Goal: Task Accomplishment & Management: Manage account settings

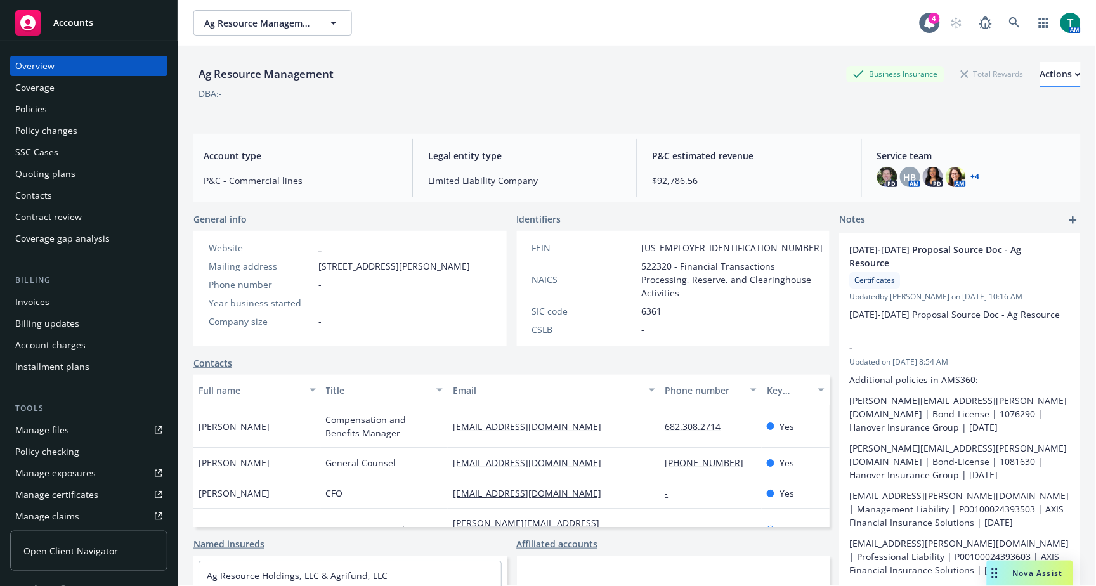
scroll to position [60, 0]
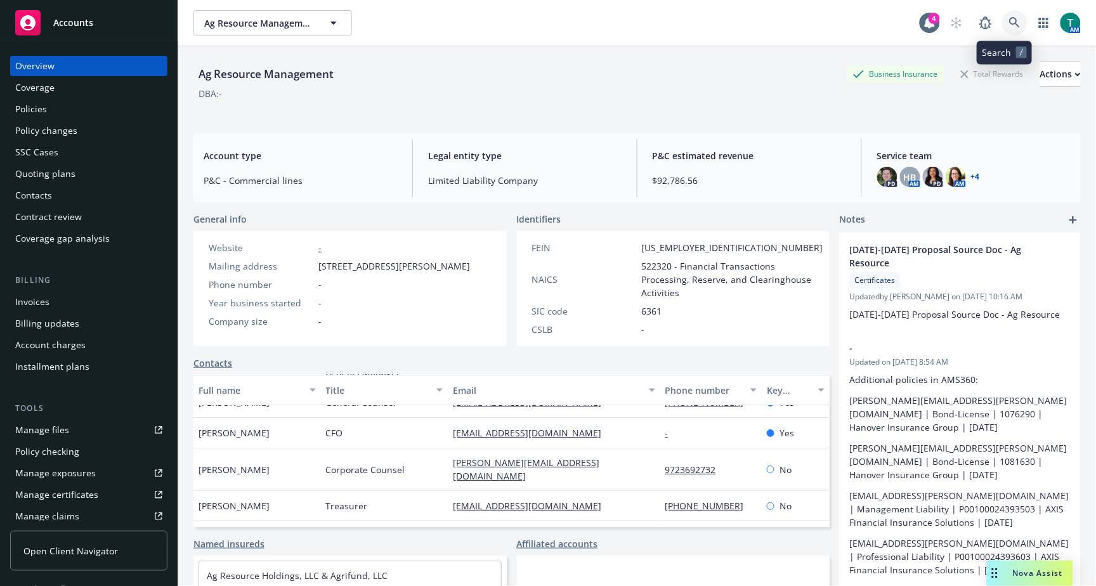
click at [1004, 14] on link at bounding box center [1014, 22] width 25 height 25
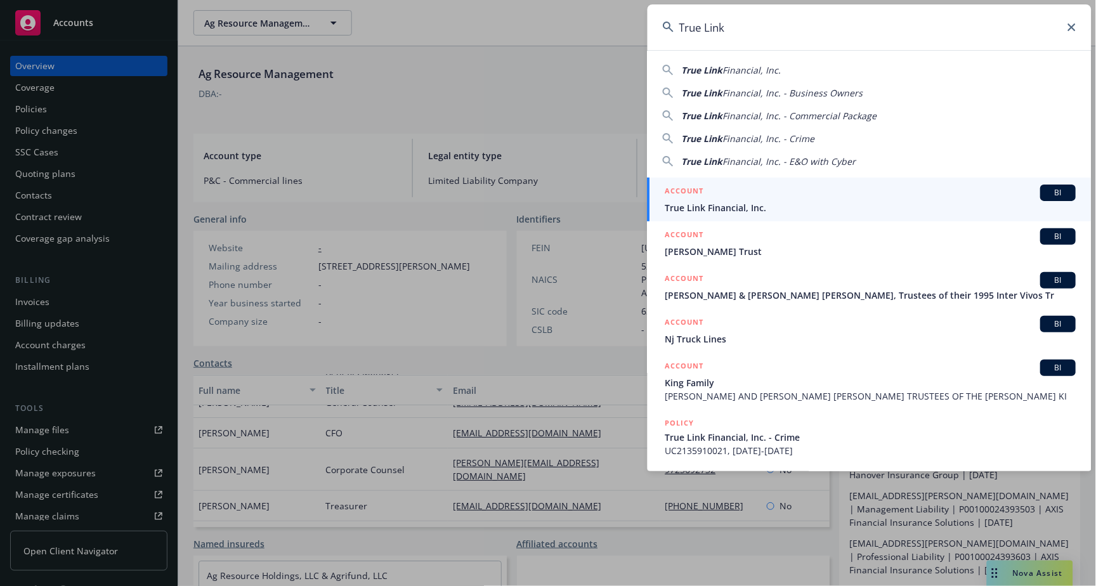
drag, startPoint x: 725, startPoint y: 32, endPoint x: 427, endPoint y: 11, distance: 298.1
click at [427, 11] on div "True Link True Link Financial, Inc. True Link Financial, Inc. - Business Owners…" at bounding box center [548, 293] width 1096 height 586
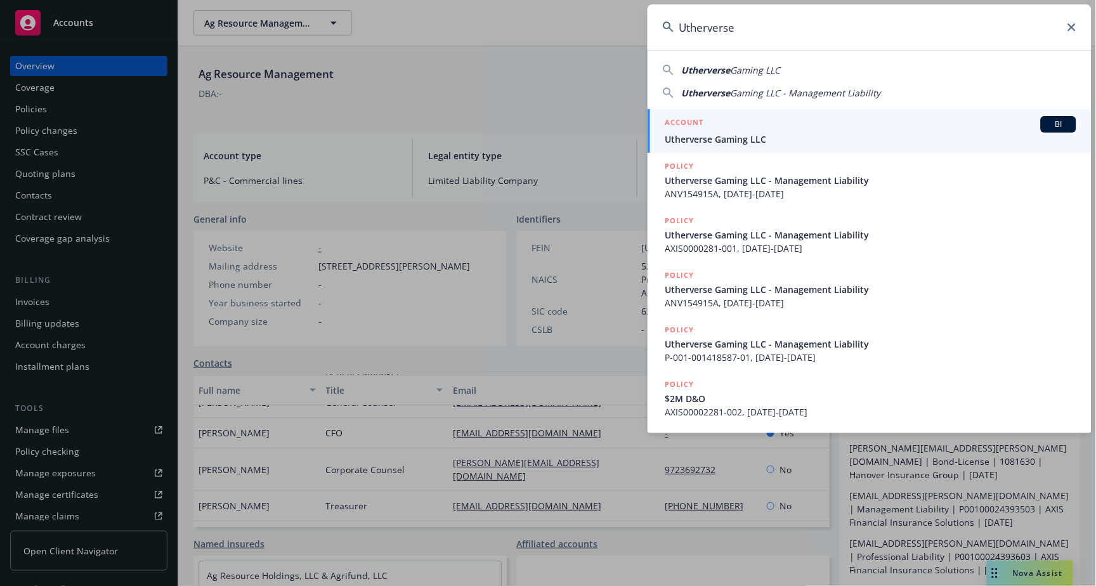
type input "Utherverse"
click at [1068, 124] on span "BI" at bounding box center [1058, 124] width 25 height 11
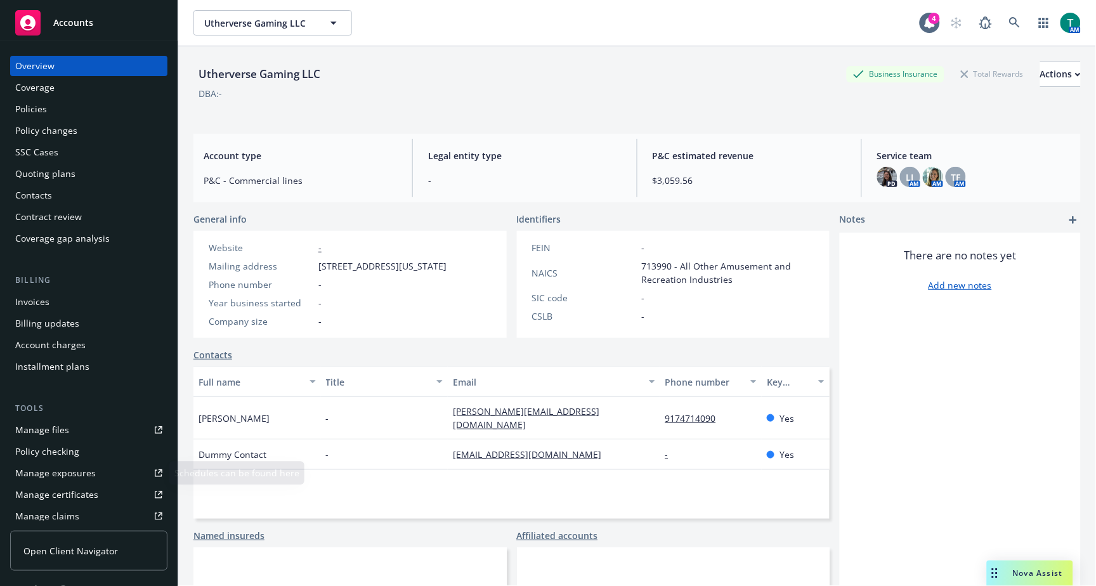
click at [71, 432] on link "Manage files" at bounding box center [88, 430] width 157 height 20
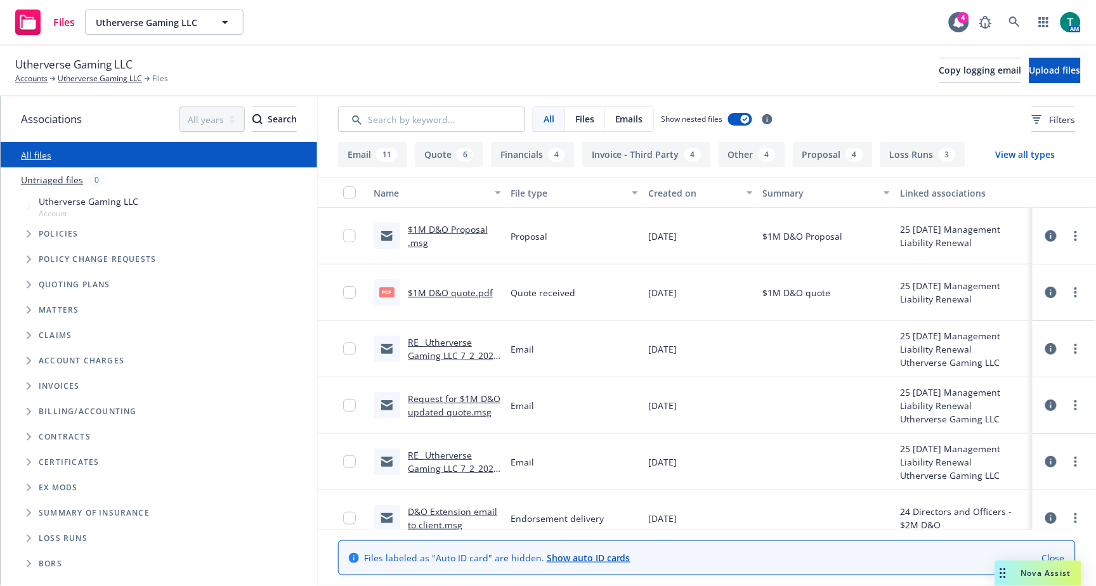
click at [27, 286] on icon "Tree Example" at bounding box center [29, 285] width 5 height 8
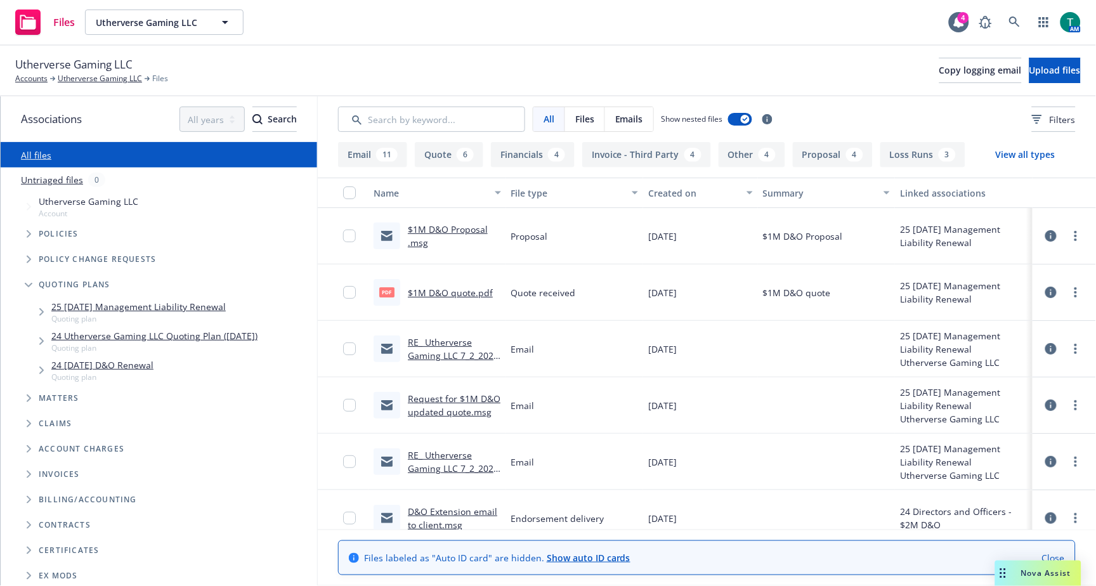
click at [131, 308] on link "25 07/02/25 Management Liability Renewal" at bounding box center [138, 306] width 174 height 13
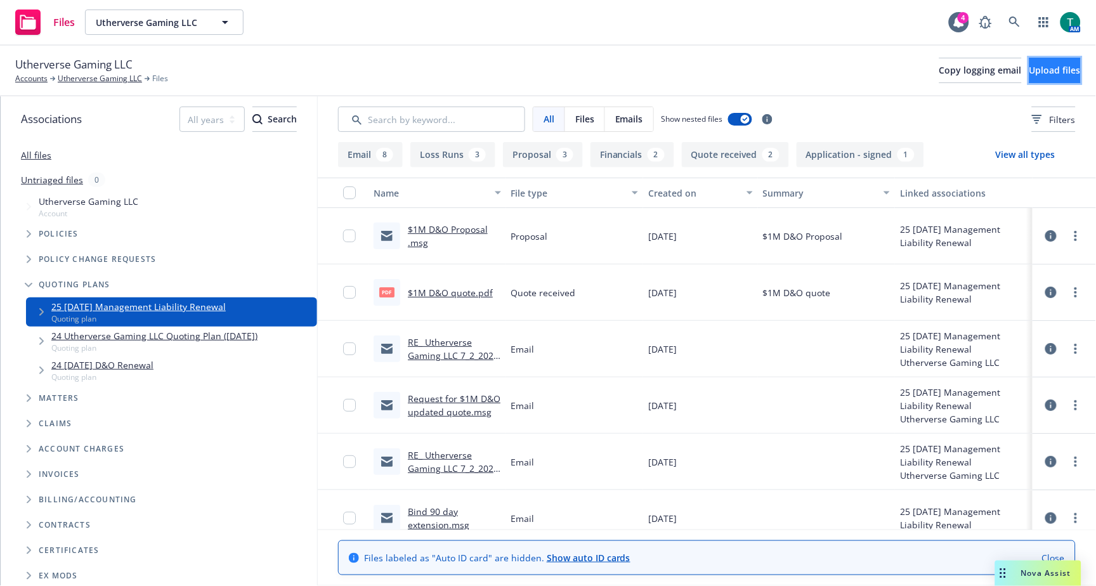
click at [1029, 75] on span "Upload files" at bounding box center [1054, 70] width 51 height 12
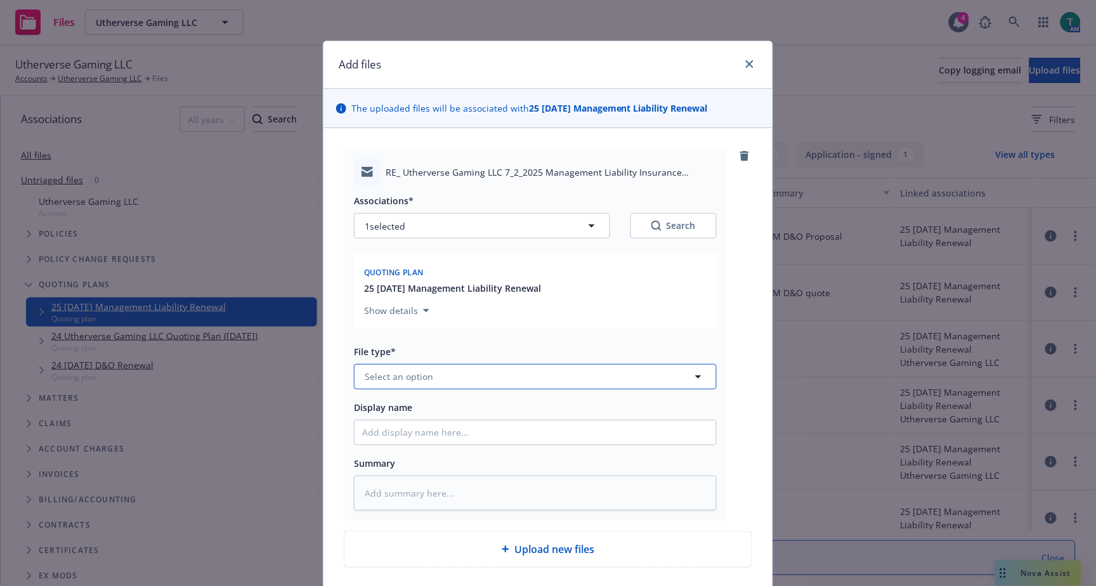
click at [380, 382] on span "Select an option" at bounding box center [399, 376] width 68 height 13
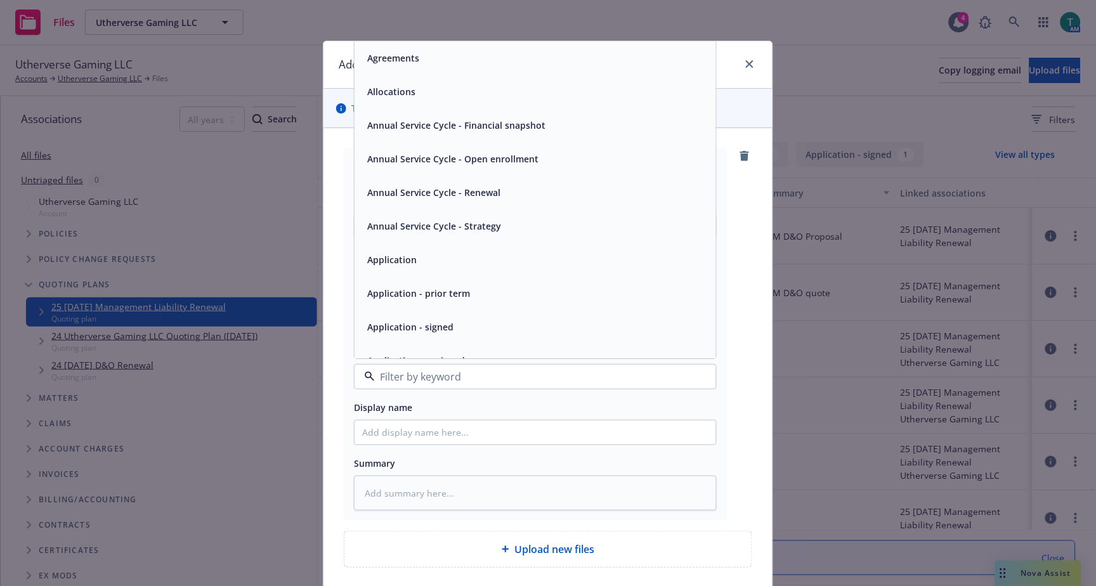
click at [737, 66] on div at bounding box center [747, 64] width 20 height 16
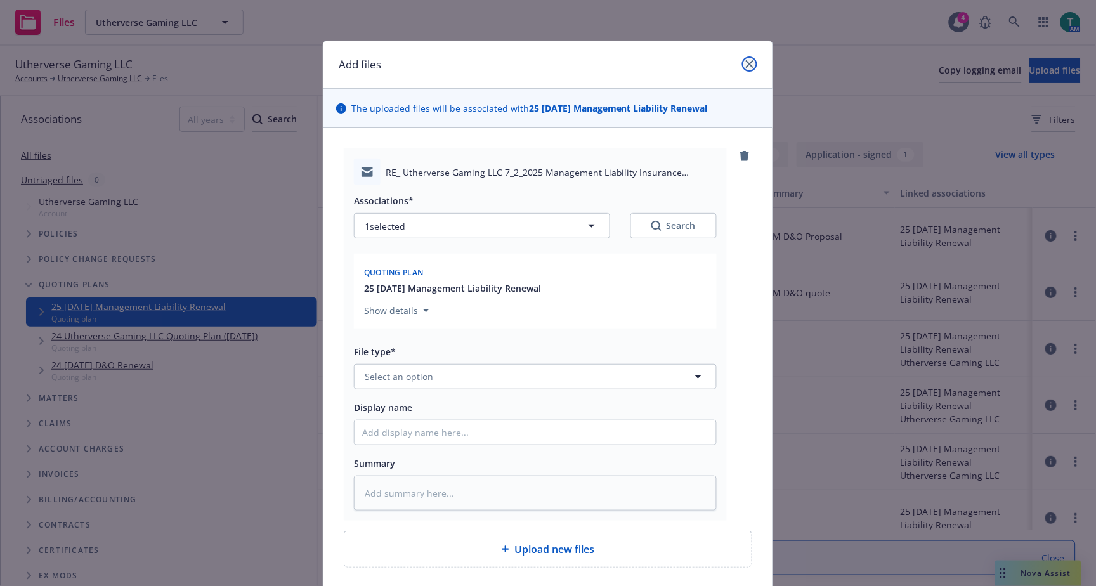
click at [746, 64] on icon "close" at bounding box center [750, 64] width 8 height 8
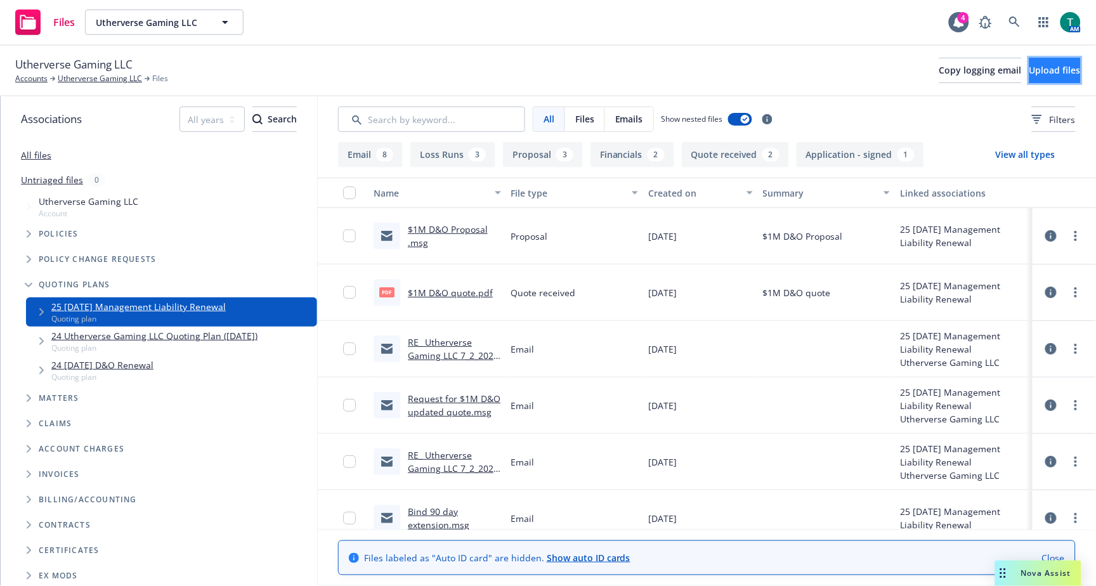
click at [1029, 68] on span "Upload files" at bounding box center [1054, 70] width 51 height 12
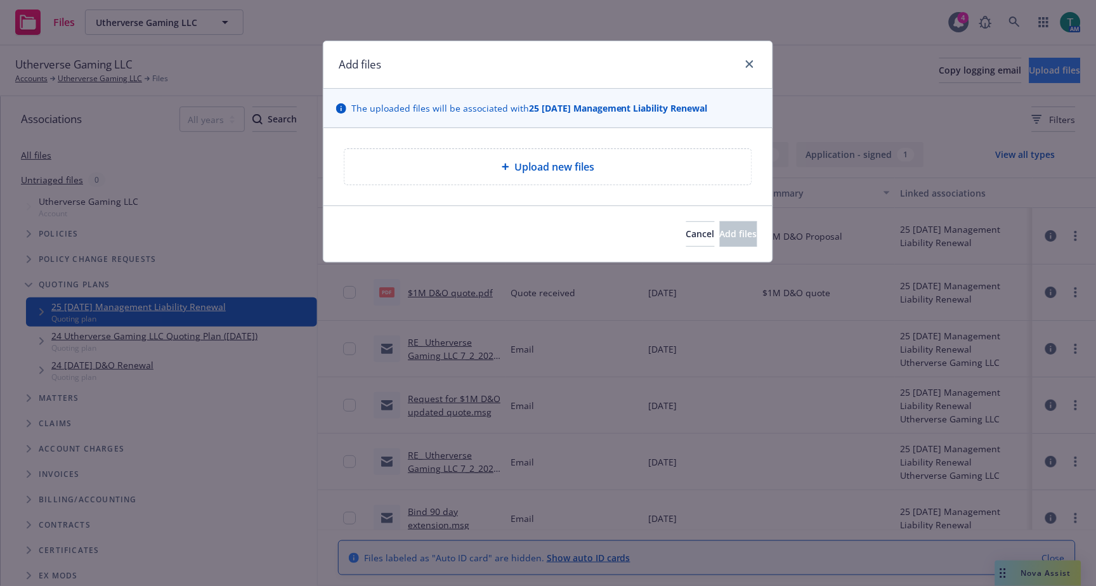
type textarea "x"
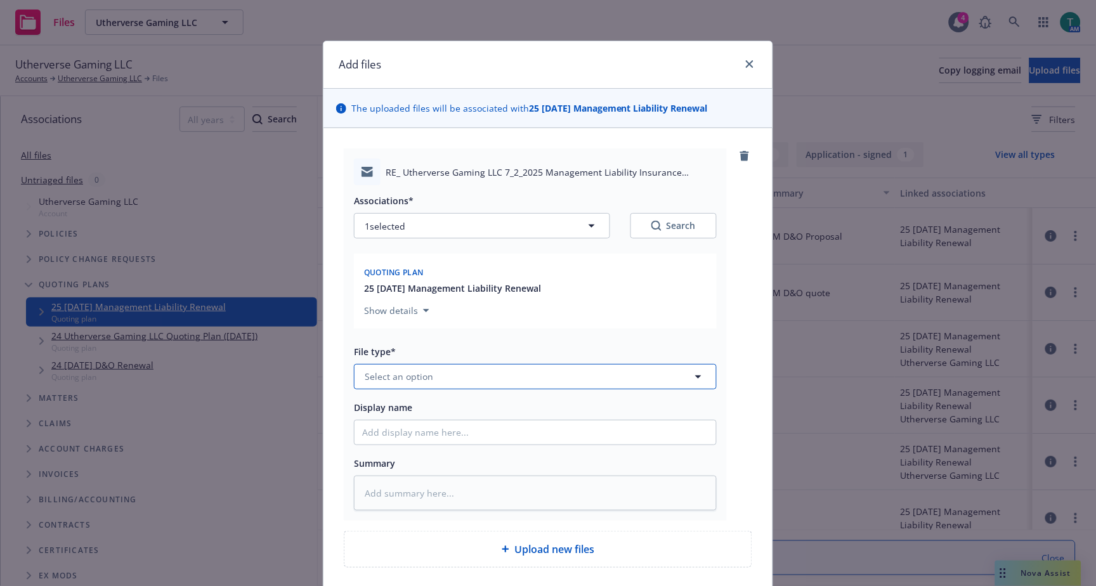
click at [418, 382] on span "Select an option" at bounding box center [399, 376] width 68 height 13
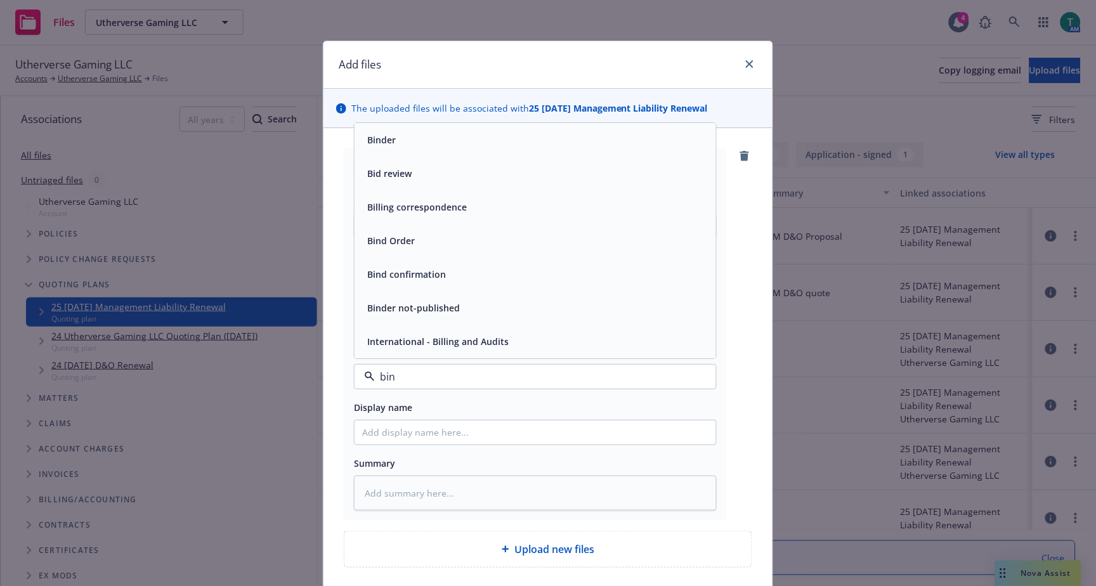
type input "bind"
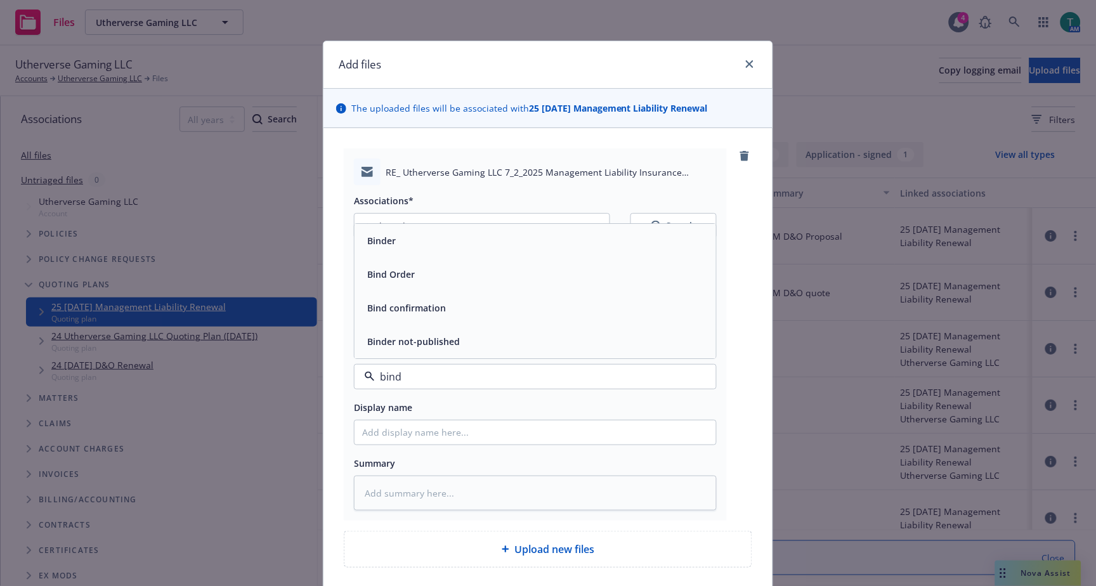
click at [446, 282] on div "Bind Order" at bounding box center [535, 274] width 346 height 18
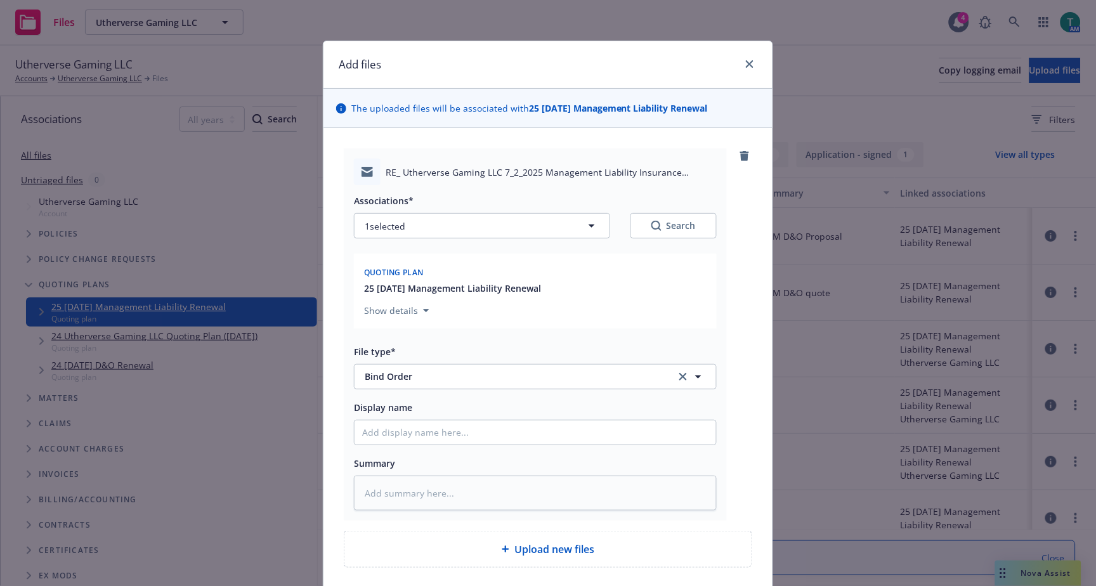
click at [398, 454] on div "Associations* 1 selected Search Quoting plan 25 07/02/25 Management Liability R…" at bounding box center [535, 347] width 363 height 325
click at [402, 438] on input "Display name" at bounding box center [534, 432] width 361 height 24
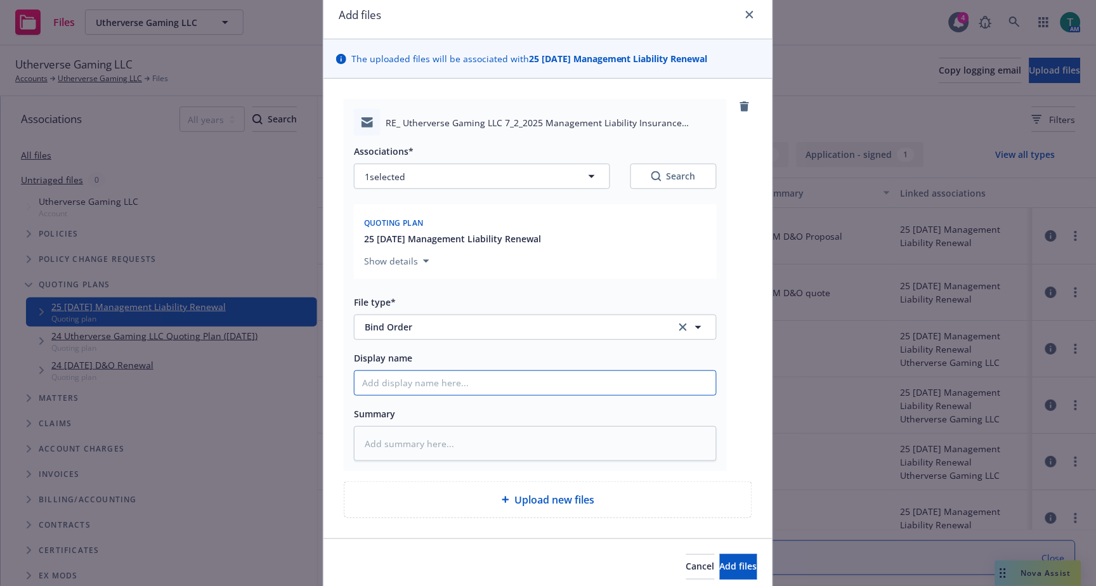
scroll to position [101, 0]
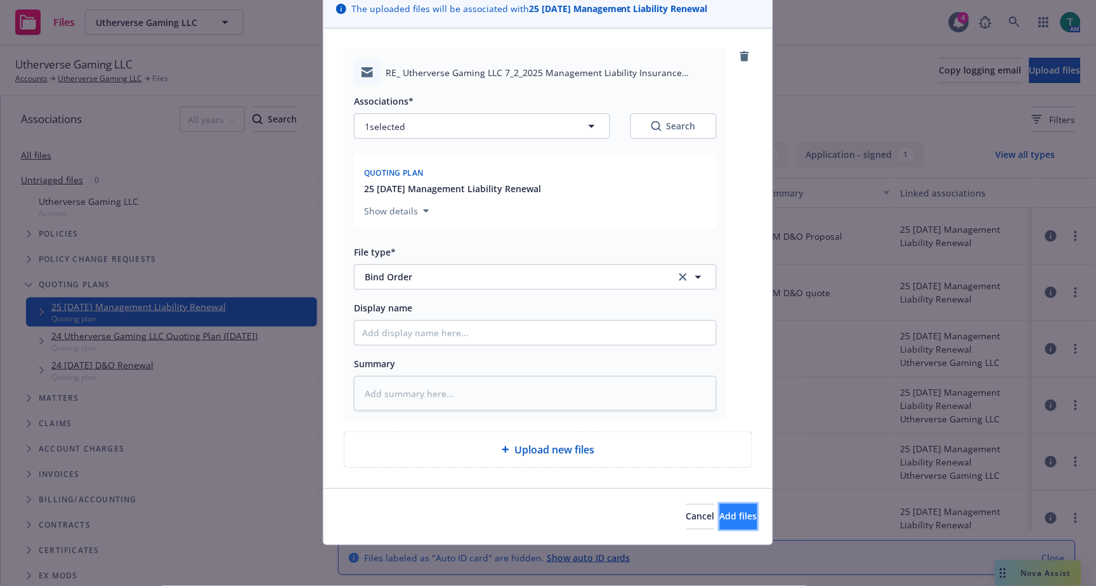
click at [730, 516] on span "Add files" at bounding box center [738, 516] width 37 height 12
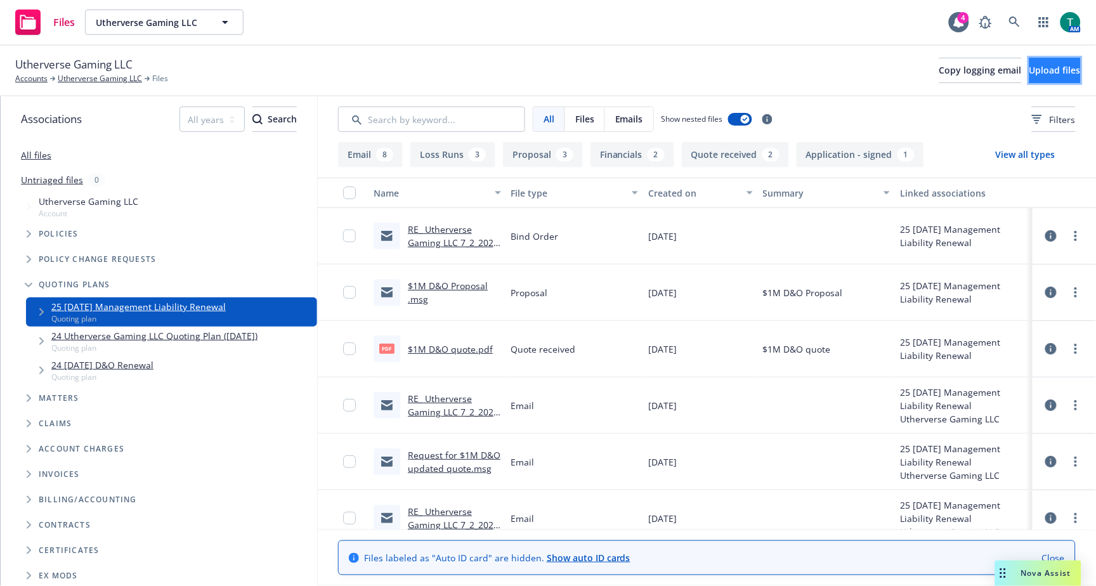
click at [1041, 64] on span "Upload files" at bounding box center [1054, 70] width 51 height 12
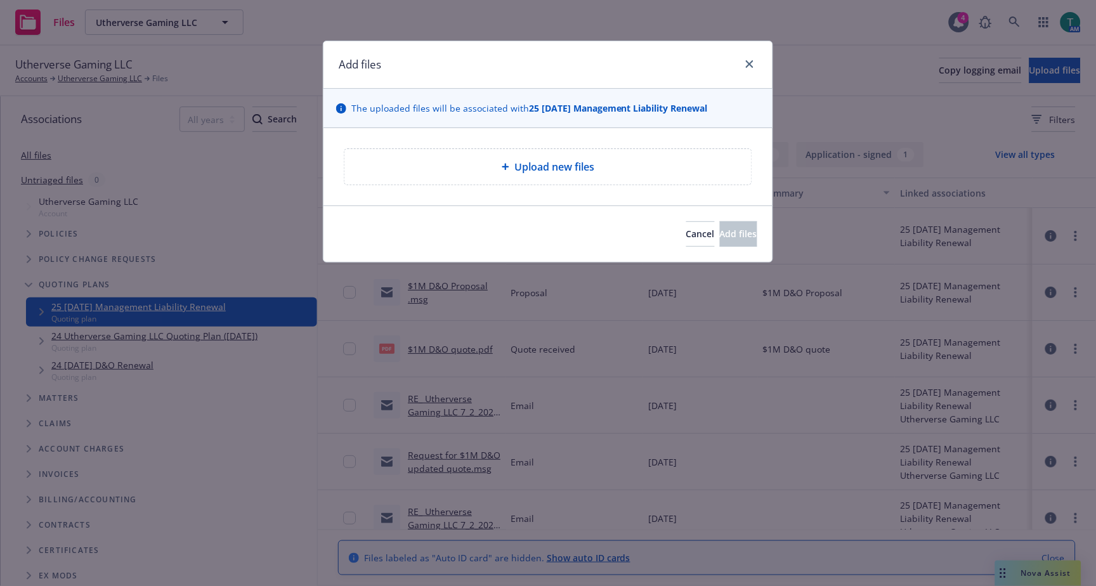
type textarea "x"
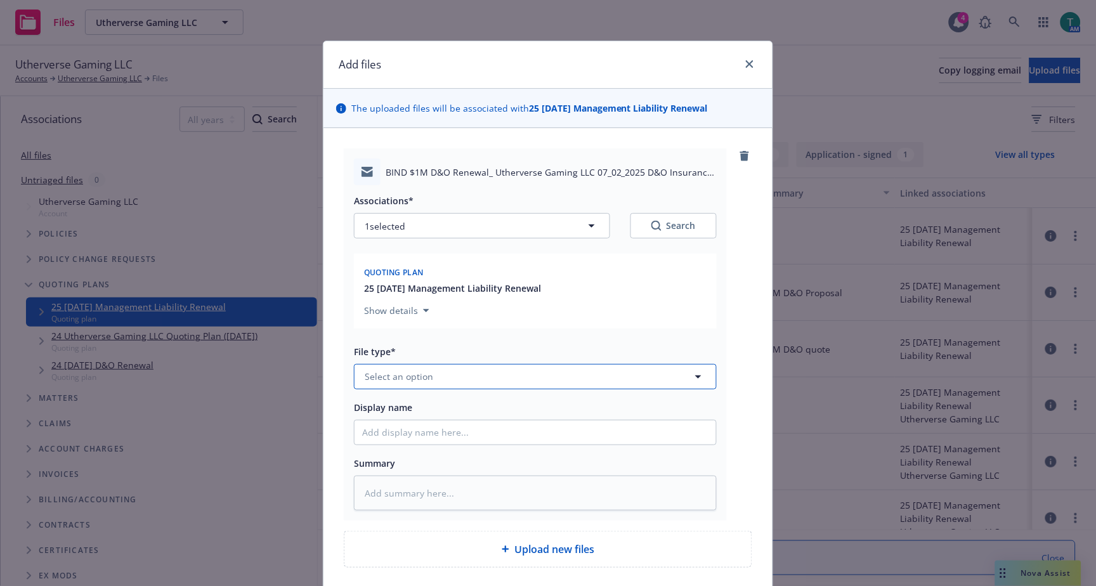
click at [417, 372] on span "Select an option" at bounding box center [399, 376] width 68 height 13
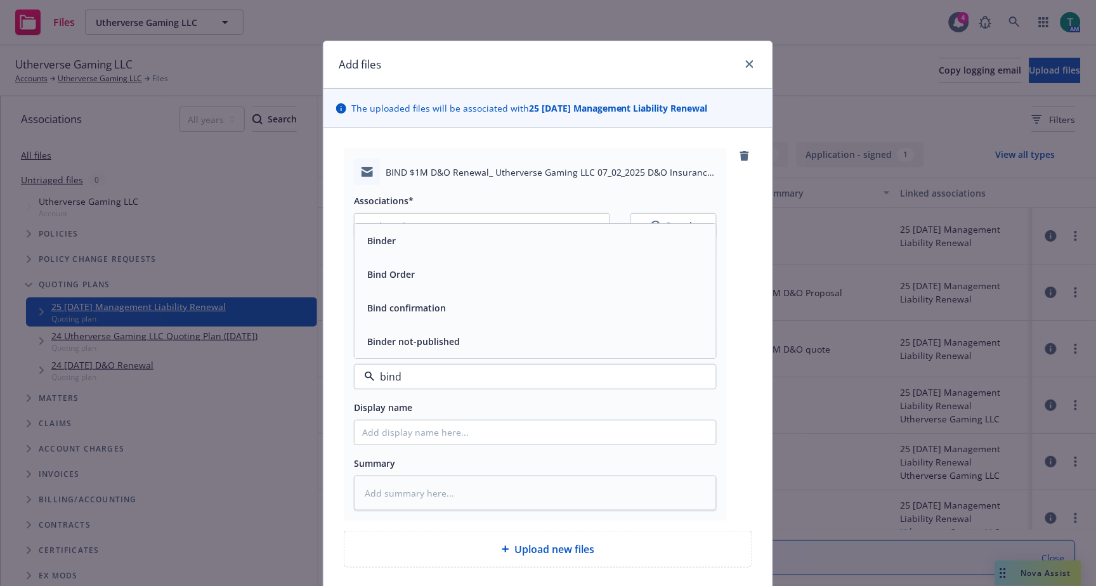
type input "bind"
drag, startPoint x: 393, startPoint y: 315, endPoint x: 543, endPoint y: 347, distance: 153.7
click at [394, 315] on span "Bind Order" at bounding box center [391, 307] width 48 height 13
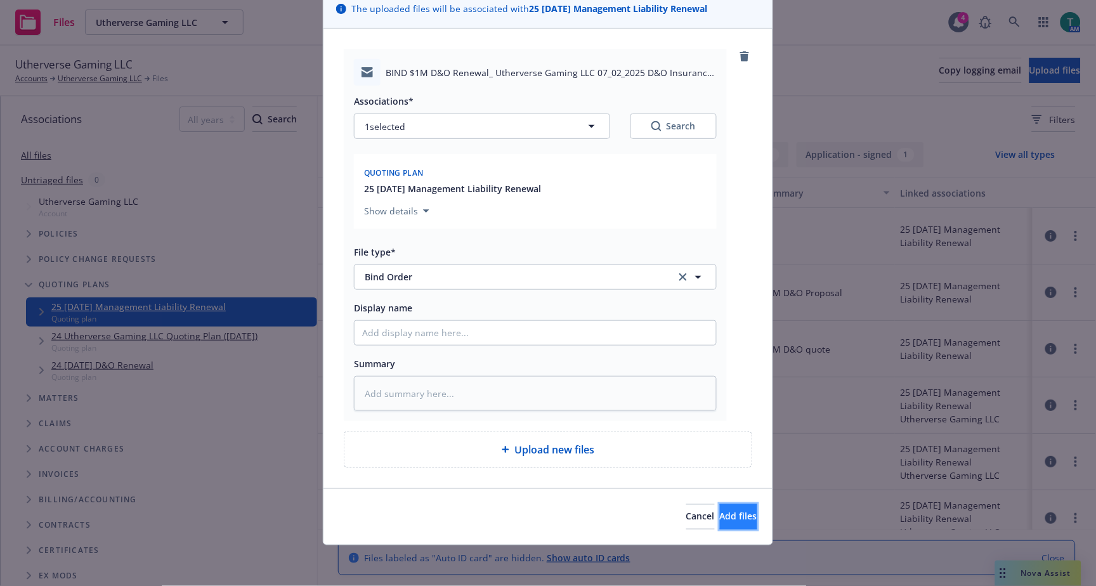
click at [743, 519] on button "Add files" at bounding box center [738, 516] width 37 height 25
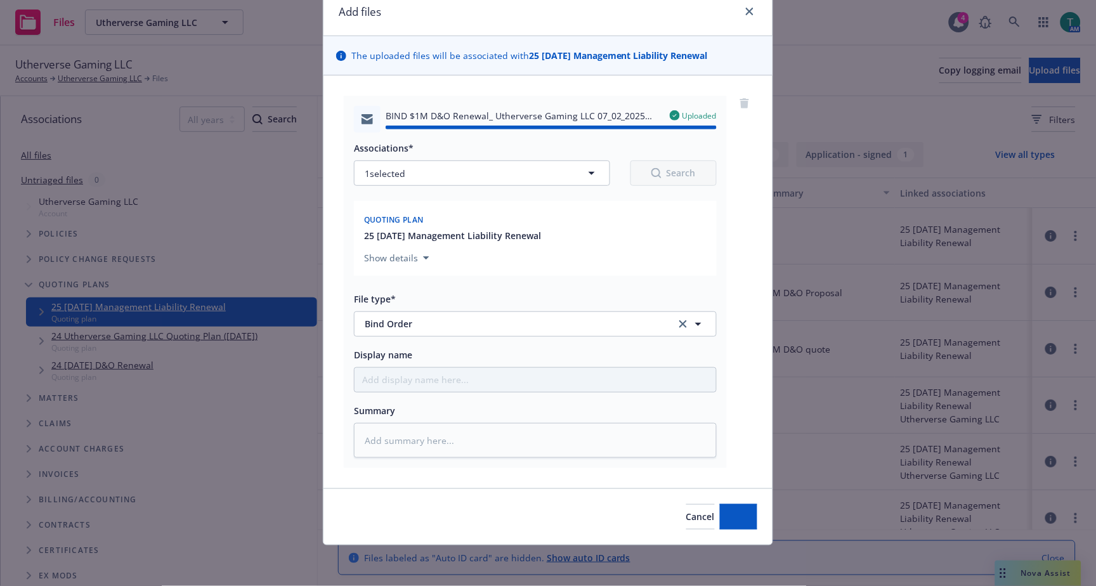
type textarea "x"
